Goal: Task Accomplishment & Management: Manage account settings

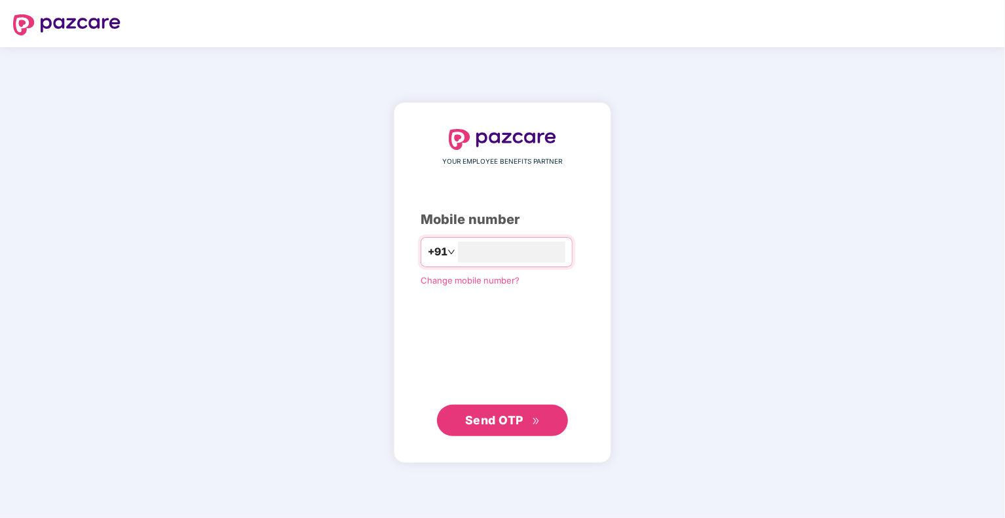
type input "**********"
click at [511, 432] on button "Send OTP" at bounding box center [502, 419] width 131 height 31
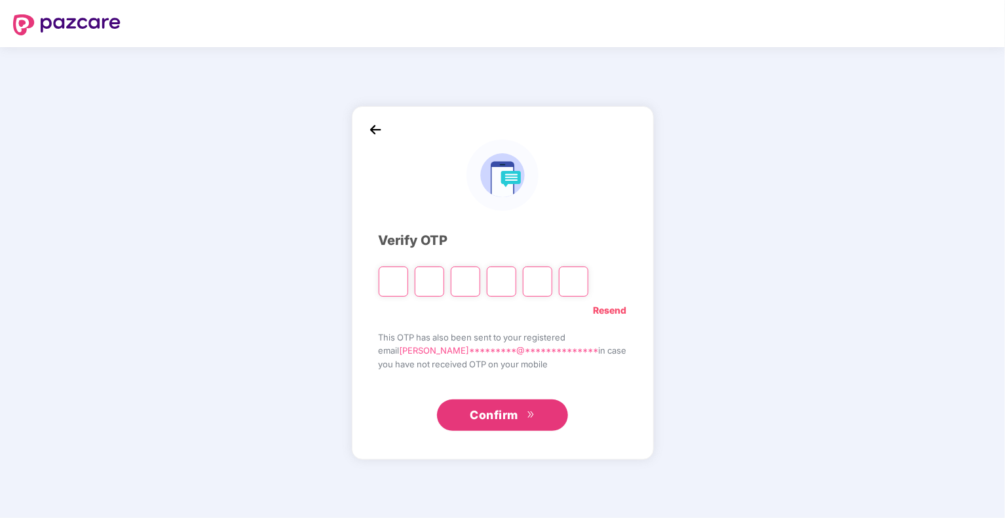
paste input "*"
type input "*"
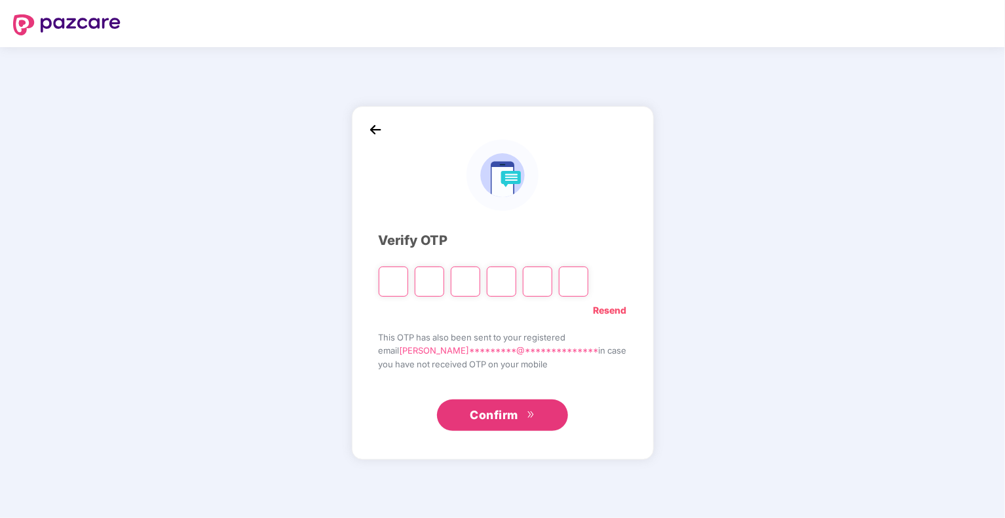
type input "*"
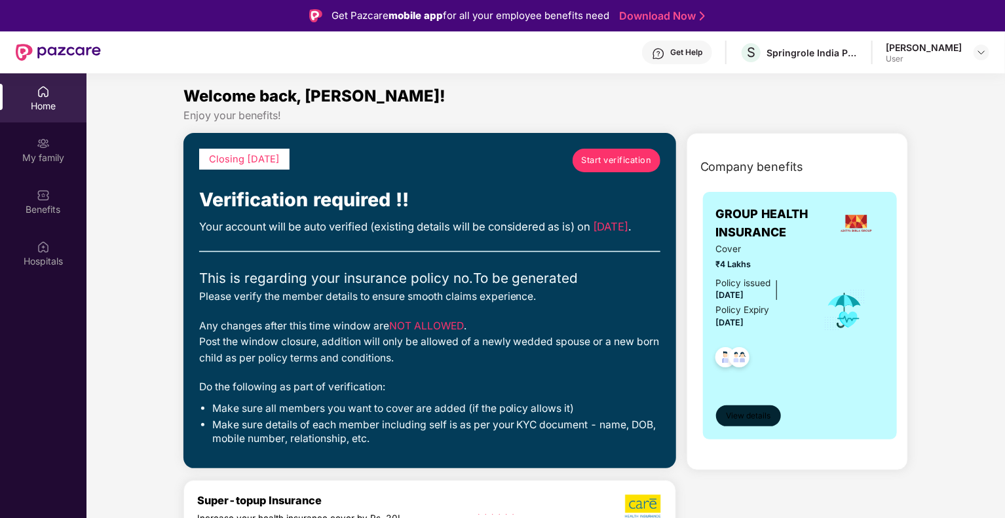
click at [756, 423] on button "View details" at bounding box center [748, 416] width 65 height 21
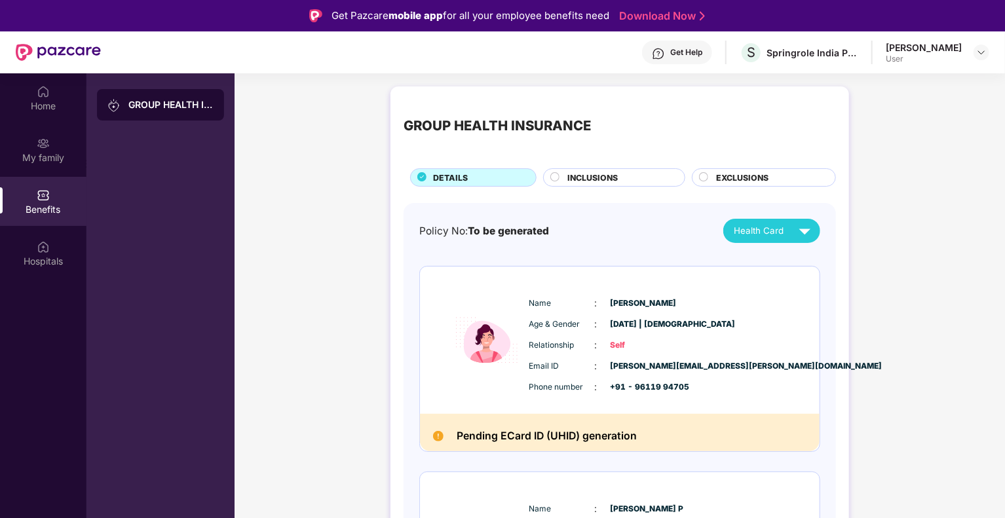
click at [957, 196] on div "GROUP HEALTH INSURANCE DETAILS INCLUSIONS EXCLUSIONS Policy No: To be generated…" at bounding box center [620, 409] width 771 height 659
click at [957, 58] on div "User" at bounding box center [924, 59] width 76 height 10
click at [36, 154] on div "My family" at bounding box center [43, 157] width 87 height 13
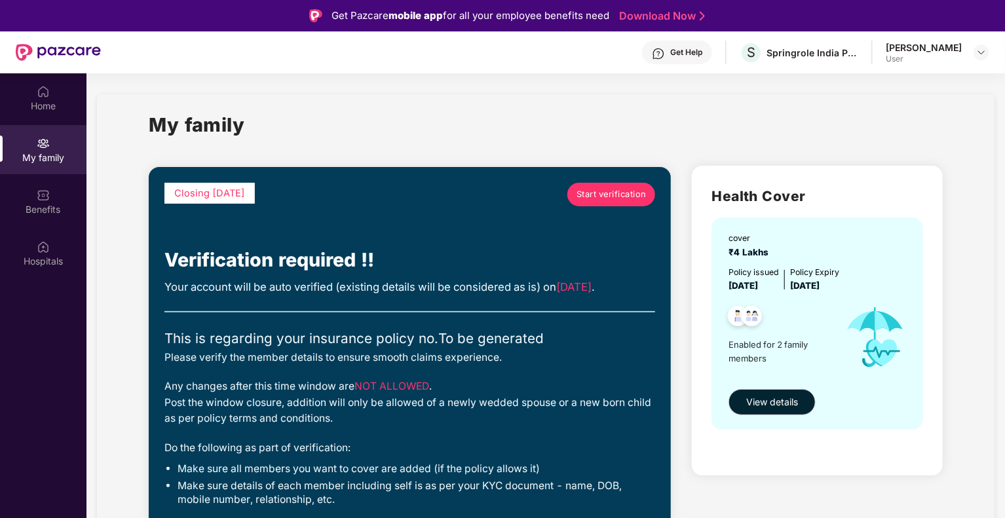
click at [383, 273] on div "Verification required !!" at bounding box center [409, 260] width 491 height 29
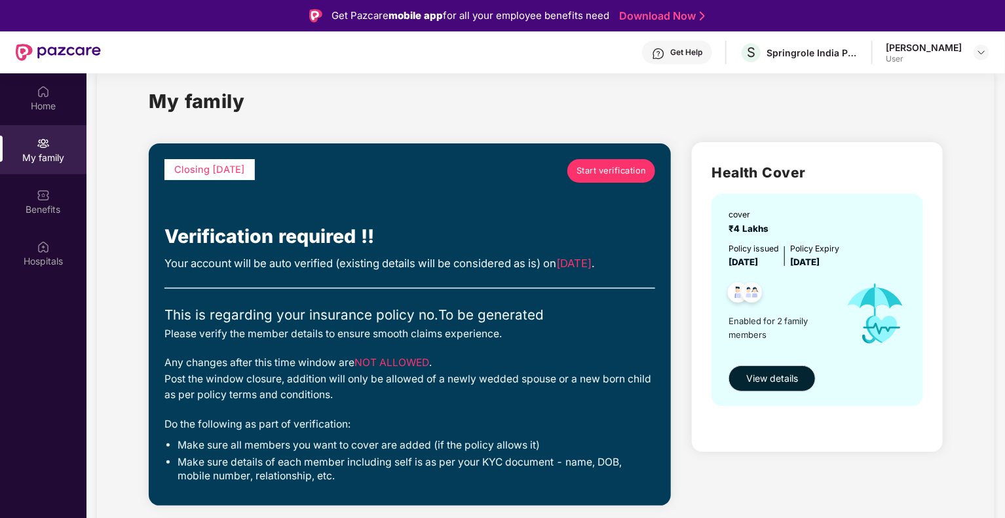
scroll to position [26, 0]
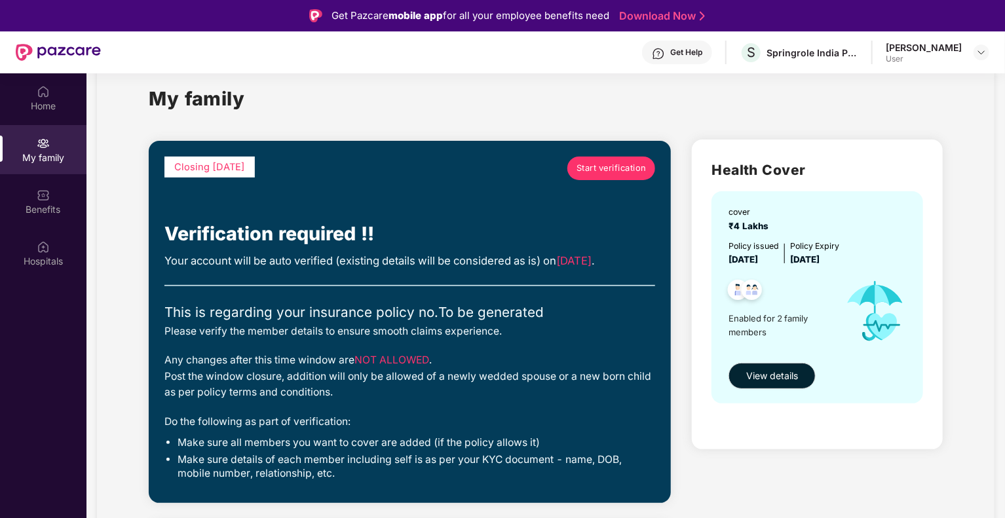
click at [582, 165] on span "Start verification" at bounding box center [612, 168] width 70 height 13
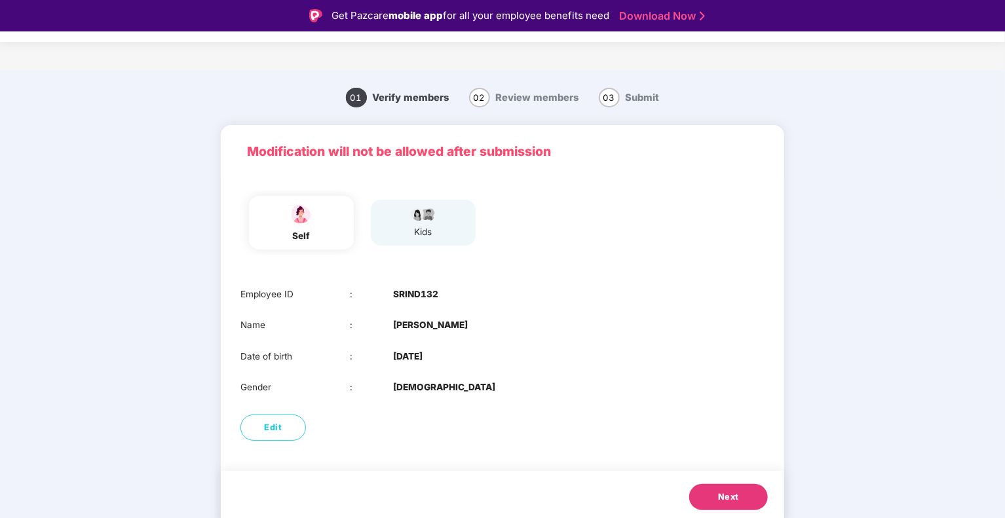
click at [575, 214] on div "self kids" at bounding box center [502, 223] width 535 height 64
click at [729, 495] on span "Next" at bounding box center [728, 497] width 21 height 13
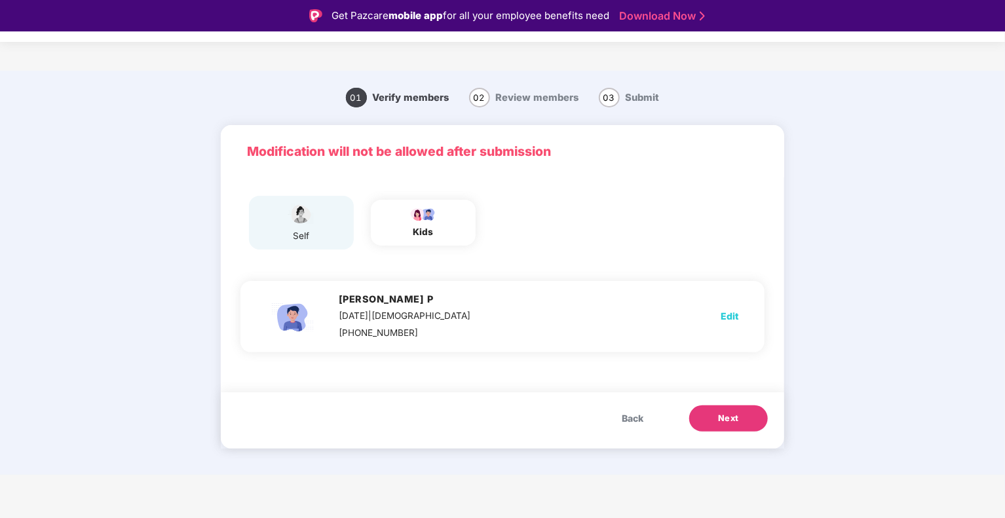
scroll to position [31, 0]
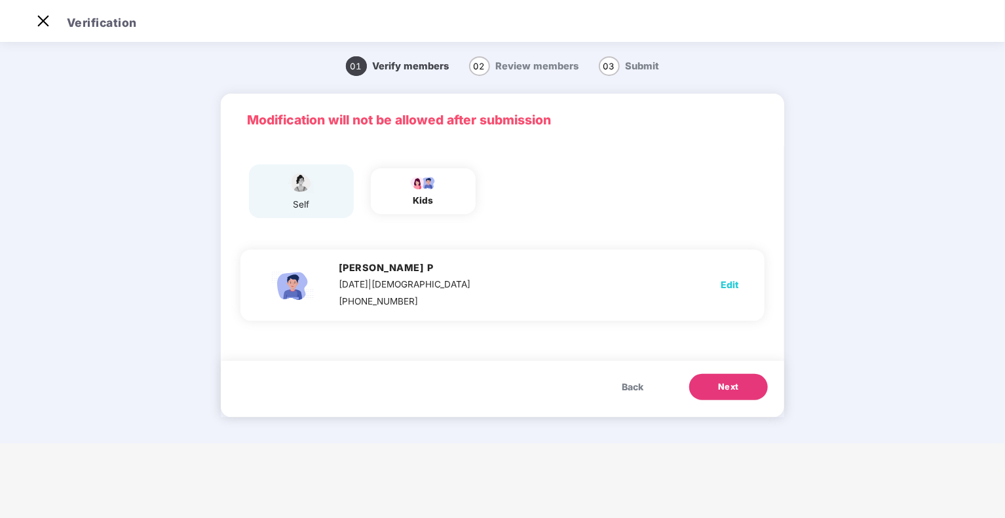
click at [735, 286] on span "Edit" at bounding box center [730, 285] width 18 height 14
select select "****"
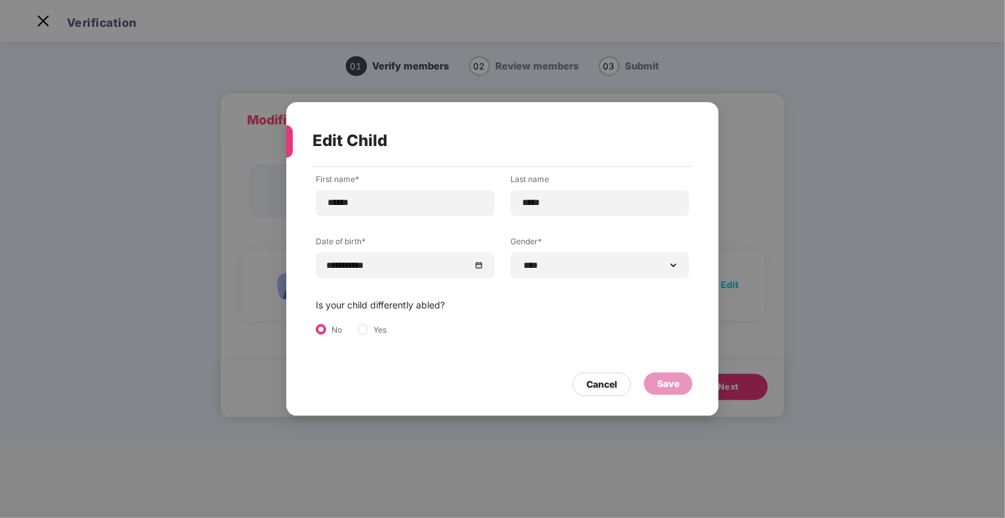
scroll to position [0, 0]
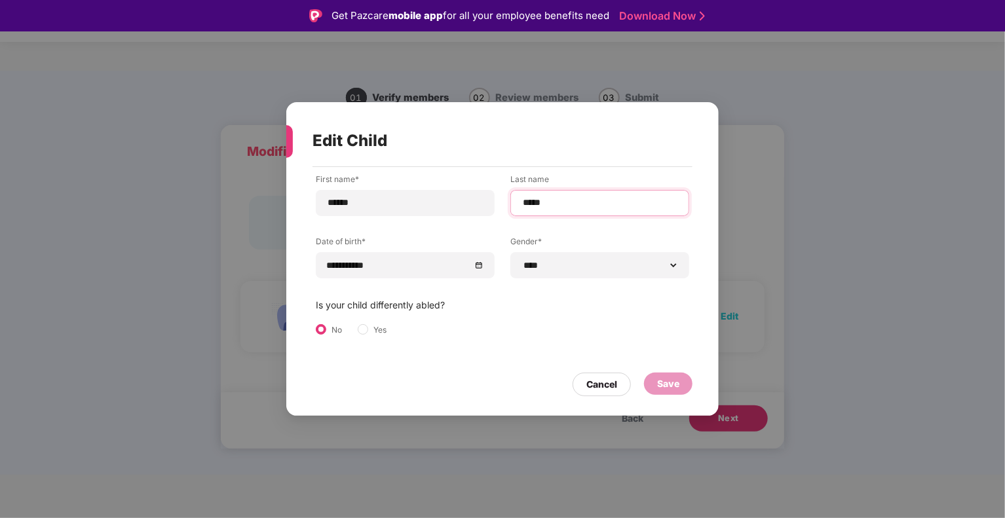
click at [611, 204] on input "*****" at bounding box center [600, 203] width 157 height 14
type input "***"
click at [674, 379] on div "Save" at bounding box center [668, 384] width 22 height 14
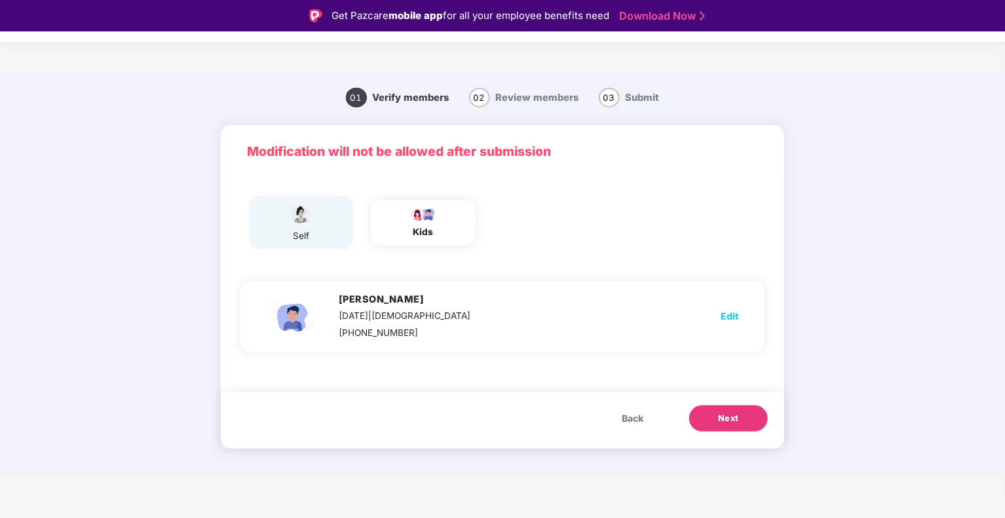
click at [736, 419] on span "Next" at bounding box center [728, 418] width 21 height 13
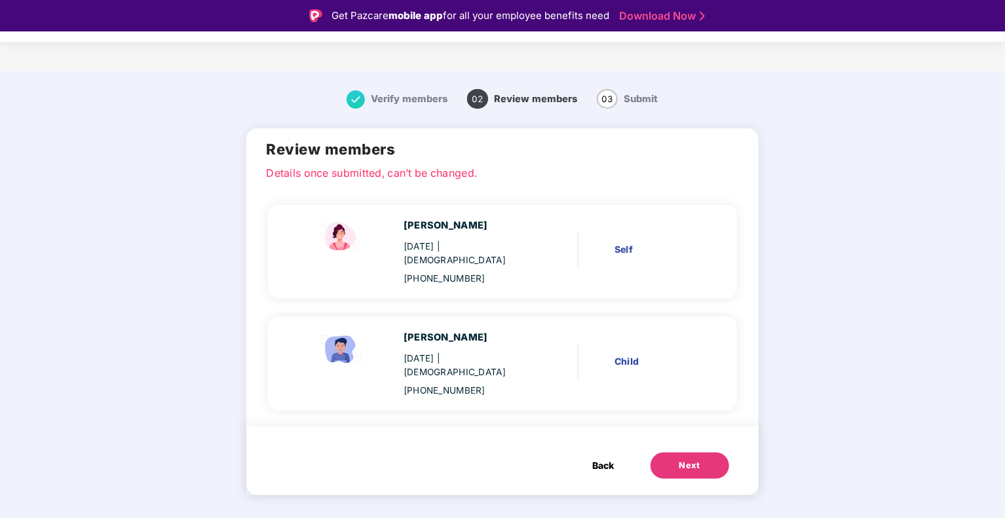
scroll to position [31, 0]
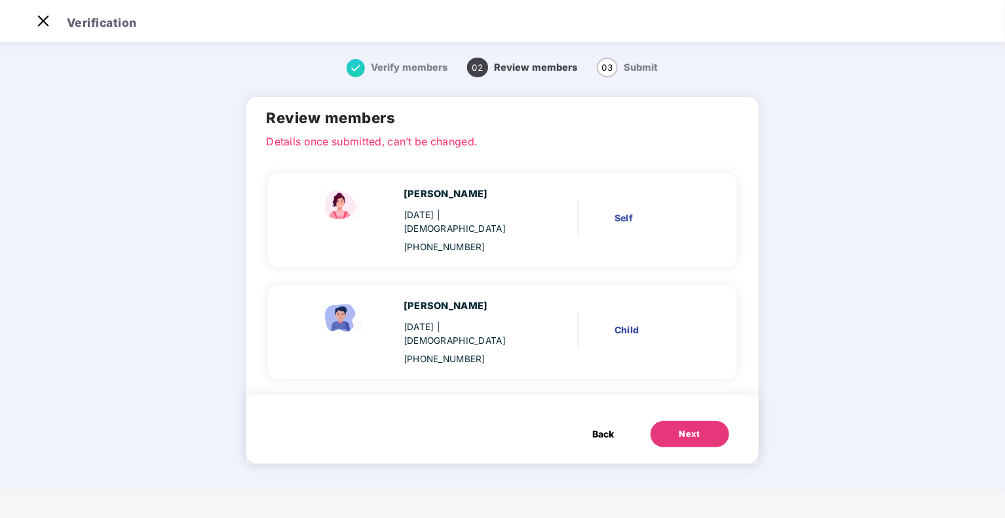
click at [692, 428] on div "Next" at bounding box center [690, 434] width 21 height 13
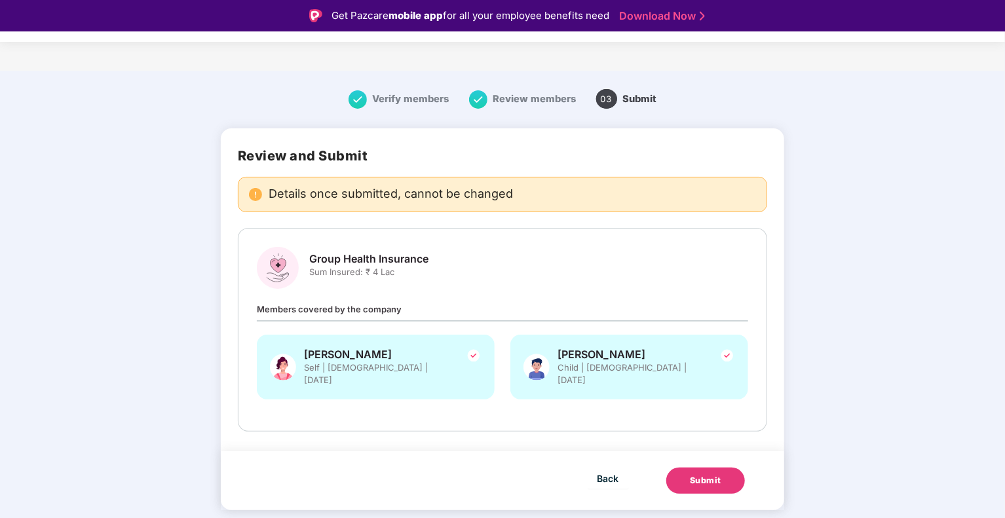
click at [635, 315] on div "Members covered by the company Vasudha Kudwa Self | Female | 14 Dec 1991 Aarush…" at bounding box center [503, 357] width 492 height 111
click at [703, 474] on div "Submit" at bounding box center [705, 480] width 31 height 13
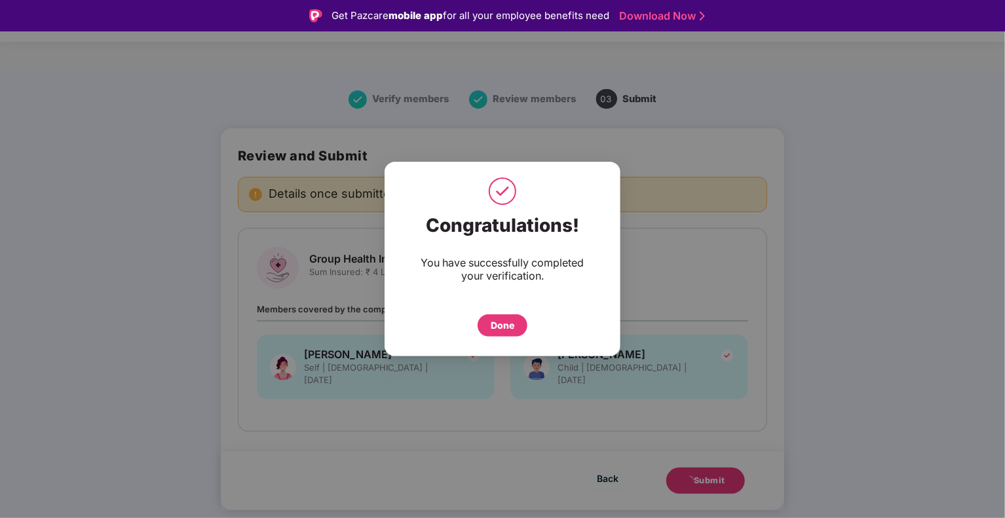
click at [503, 323] on div "Done" at bounding box center [503, 326] width 24 height 14
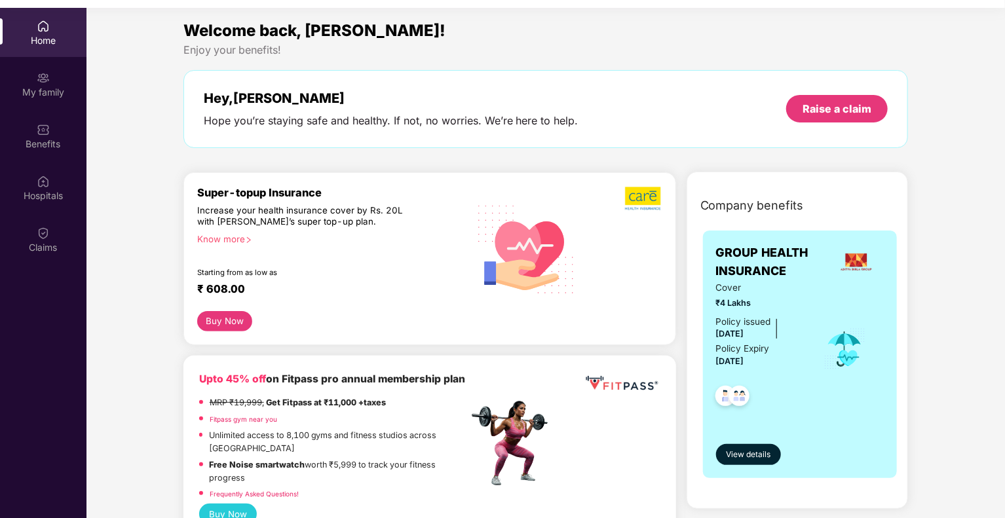
scroll to position [73, 0]
